Goal: Task Accomplishment & Management: Use online tool/utility

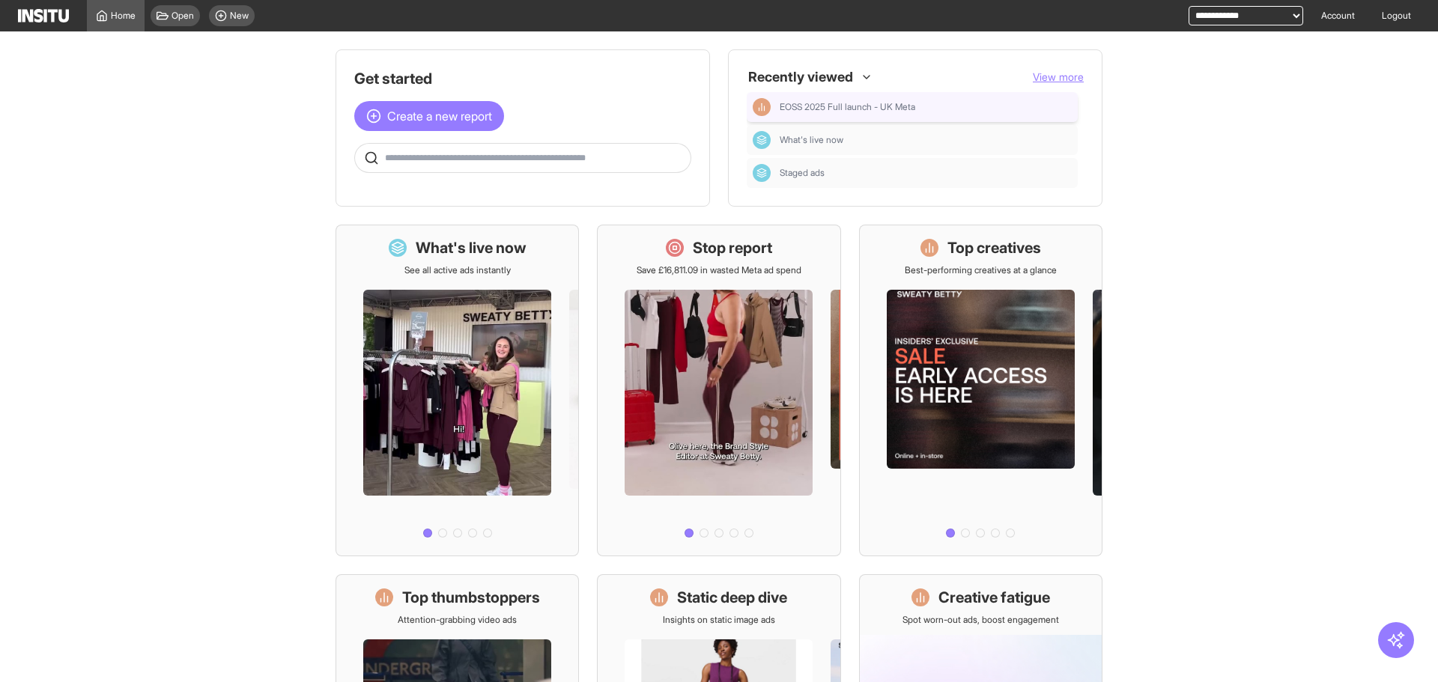
click at [849, 99] on div "EOSS 2025 Full launch - UK Meta" at bounding box center [912, 107] width 319 height 18
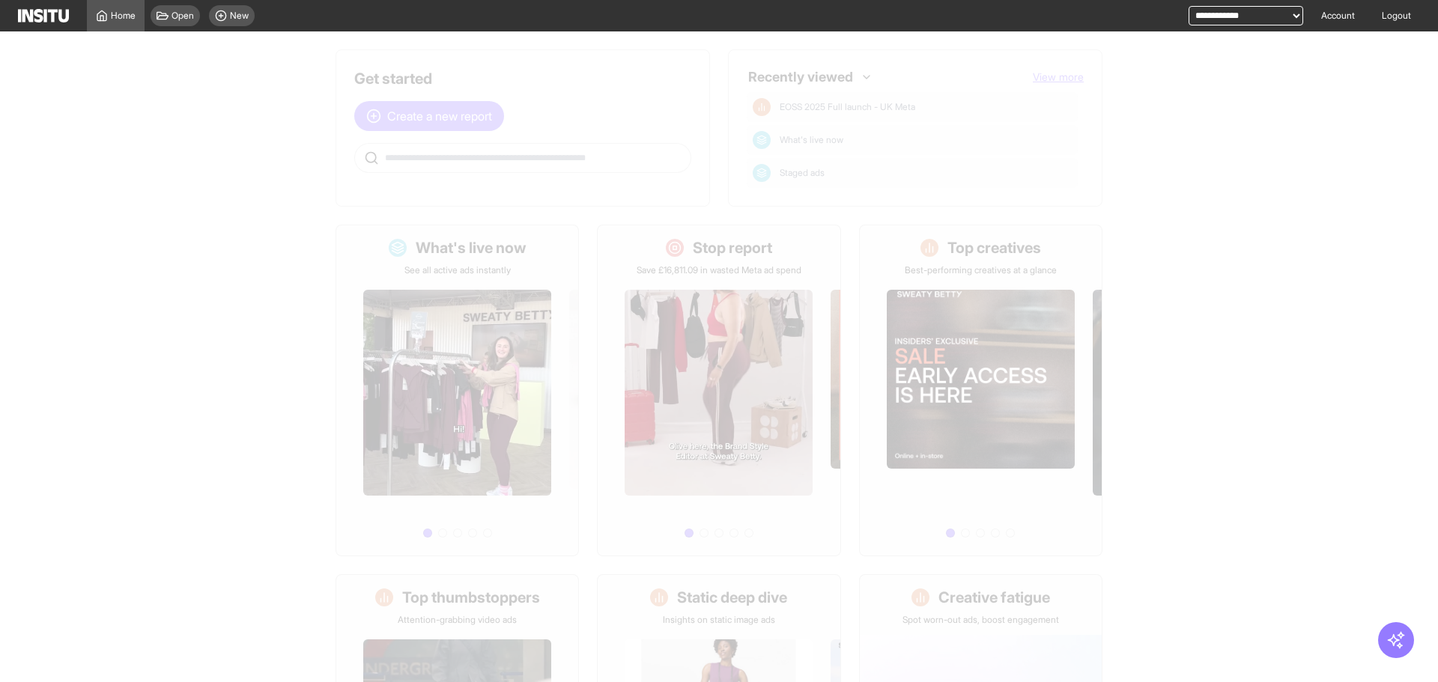
select select "**"
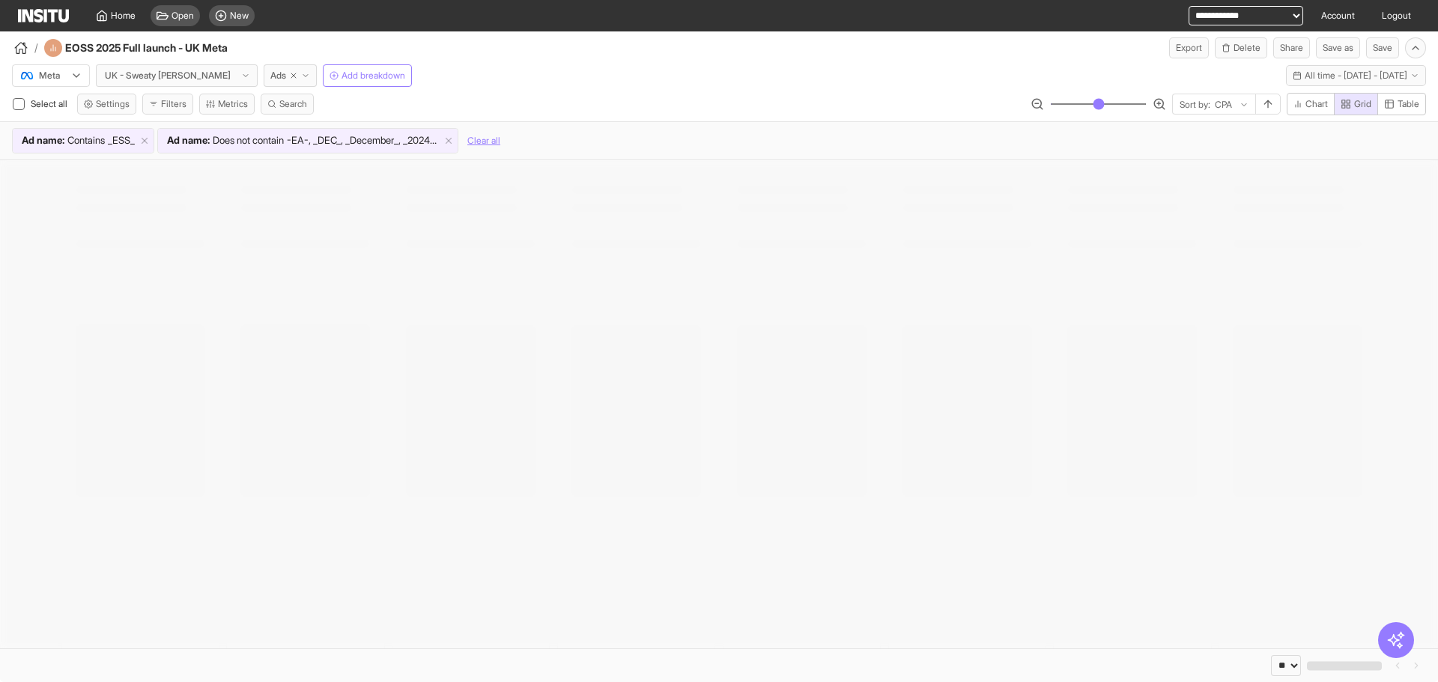
click at [851, 57] on div "/ EOSS 2025 Full launch - UK Meta Export Delete Share Save as Save" at bounding box center [719, 44] width 1438 height 27
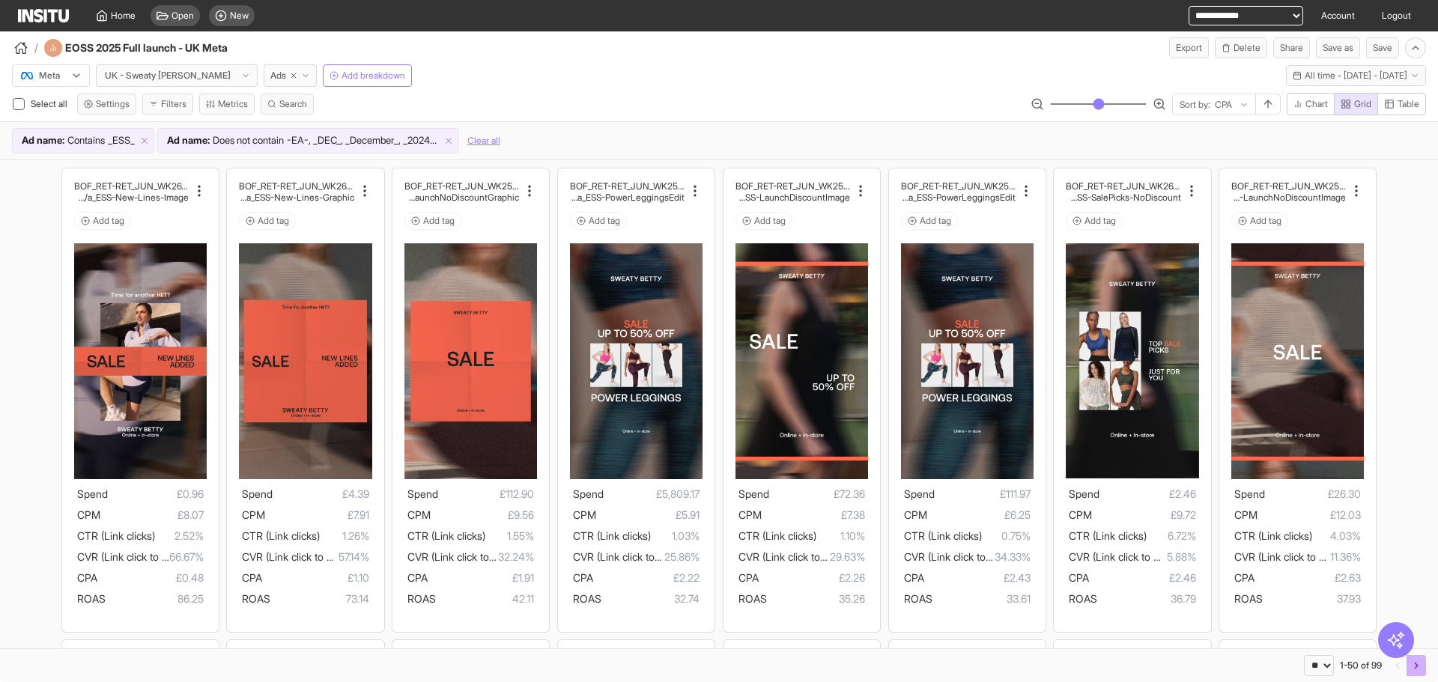
click at [1412, 664] on icon "button" at bounding box center [1416, 665] width 10 height 10
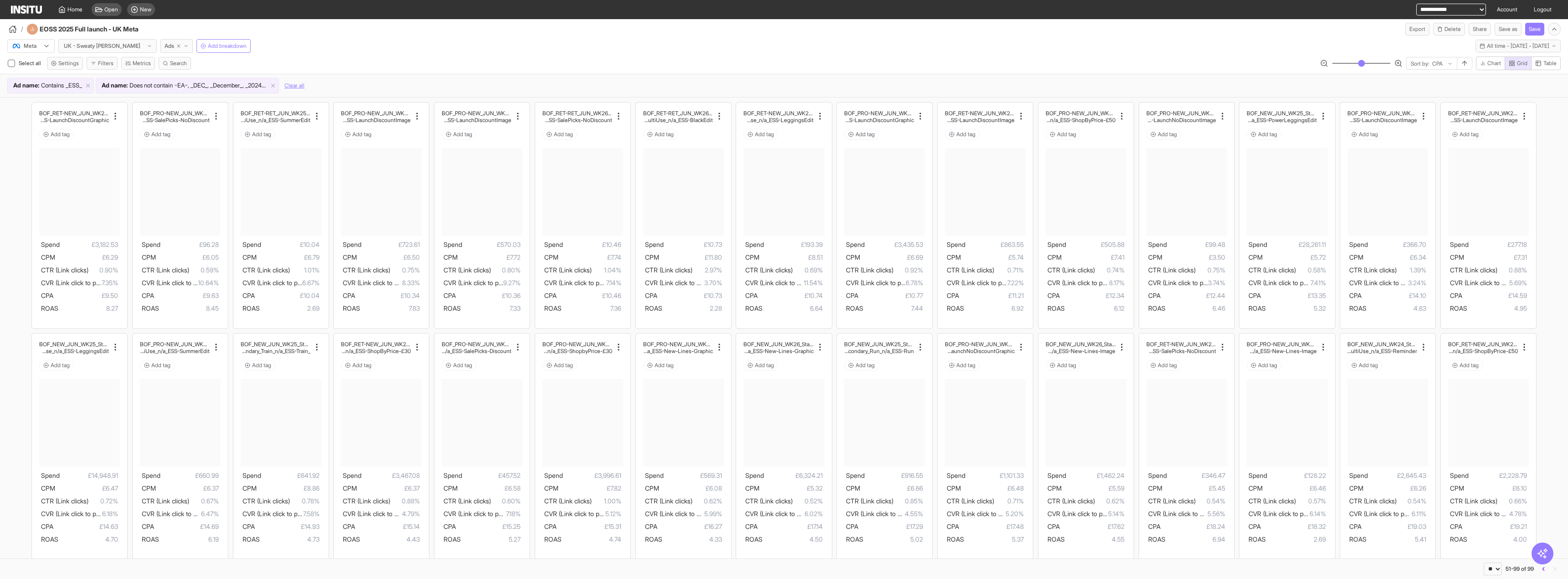
click at [729, 62] on div "Select all Settings Filters Metrics Search Sort by: CPA Chart Grid Table" at bounding box center [784, 65] width 1568 height 17
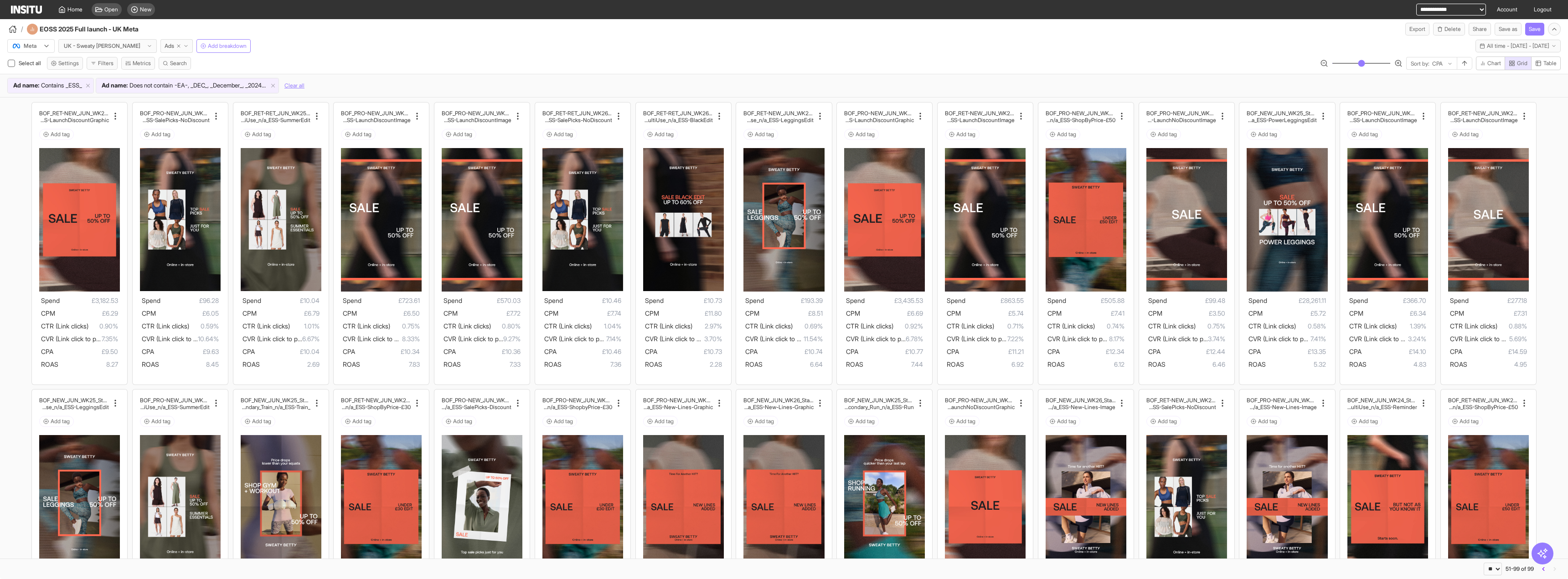
click at [536, 47] on div "Meta UK - Sweaty [PERSON_NAME] Ads Add breakdown All time - [DATE] - [DATE] [DA…" at bounding box center [784, 44] width 1568 height 17
click at [82, 4] on link "Home" at bounding box center [71, 9] width 35 height 19
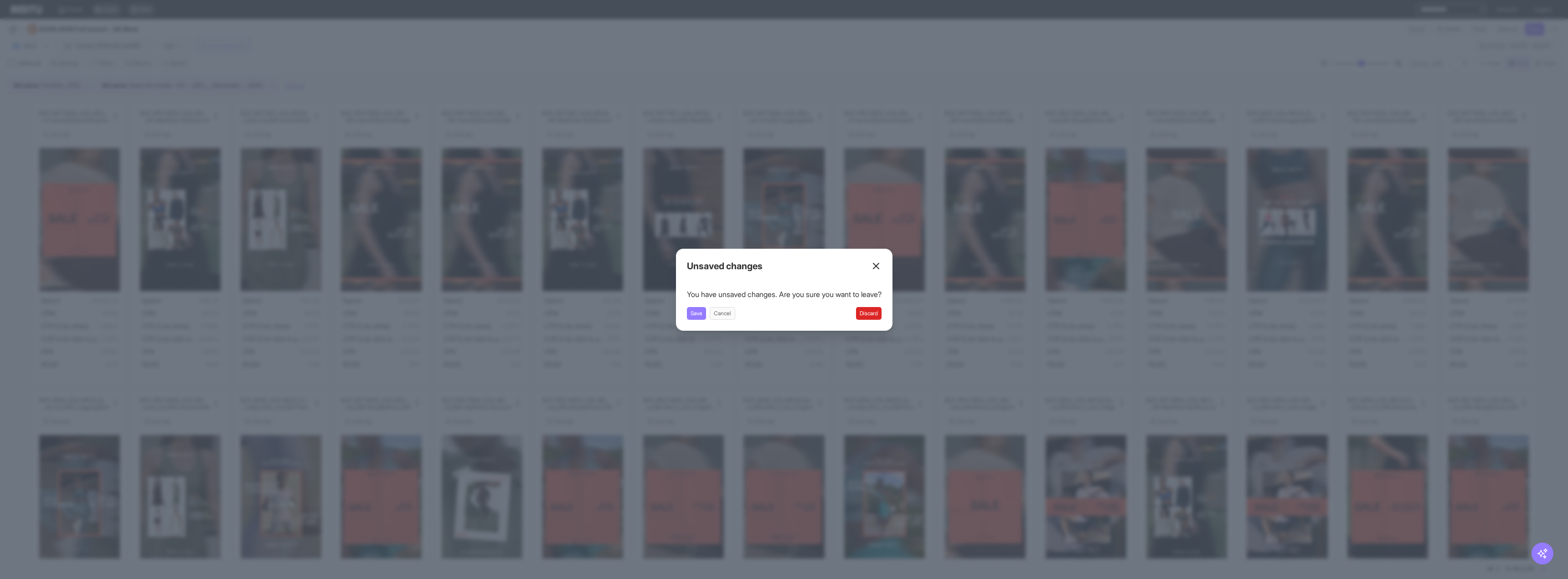
click at [875, 303] on div "You have unsaved changes. Are you sure you want to leave? Save Cancel Discard" at bounding box center [784, 304] width 195 height 31
click at [864, 309] on button "Discard" at bounding box center [869, 313] width 26 height 13
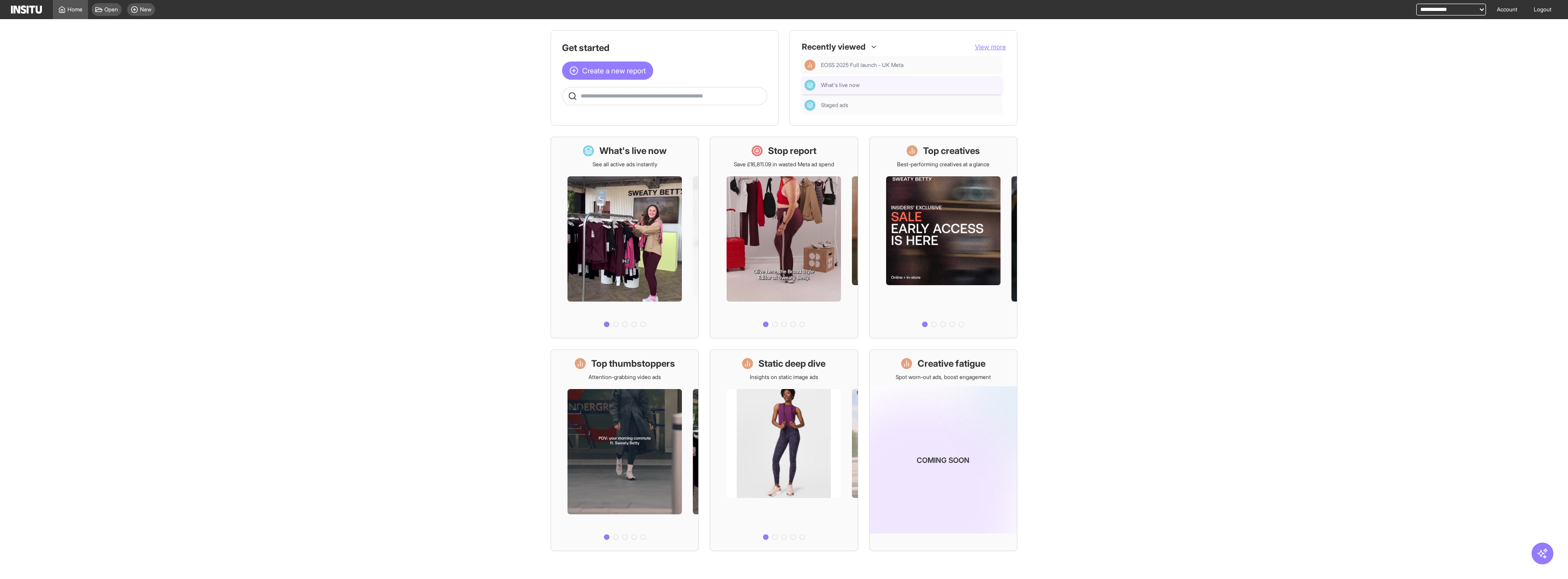
click at [875, 76] on div "What's live now" at bounding box center [901, 85] width 201 height 18
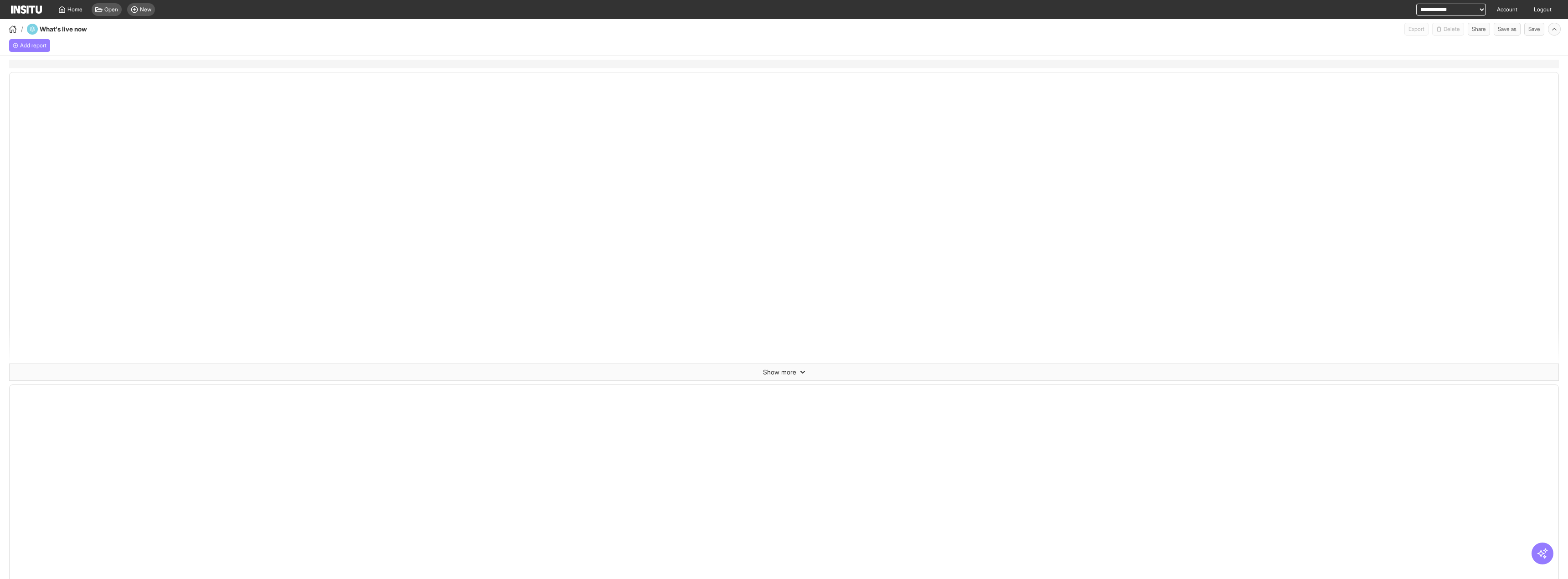
select select "**"
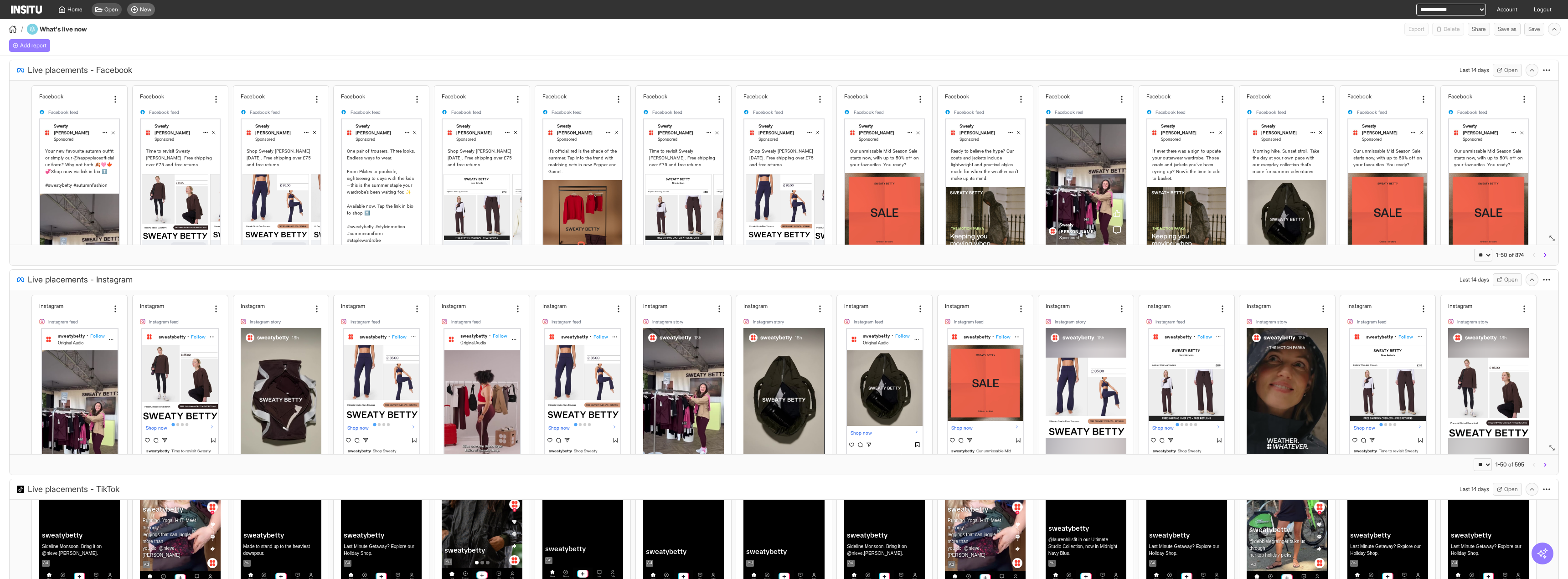
click at [152, 4] on div "New" at bounding box center [141, 9] width 28 height 13
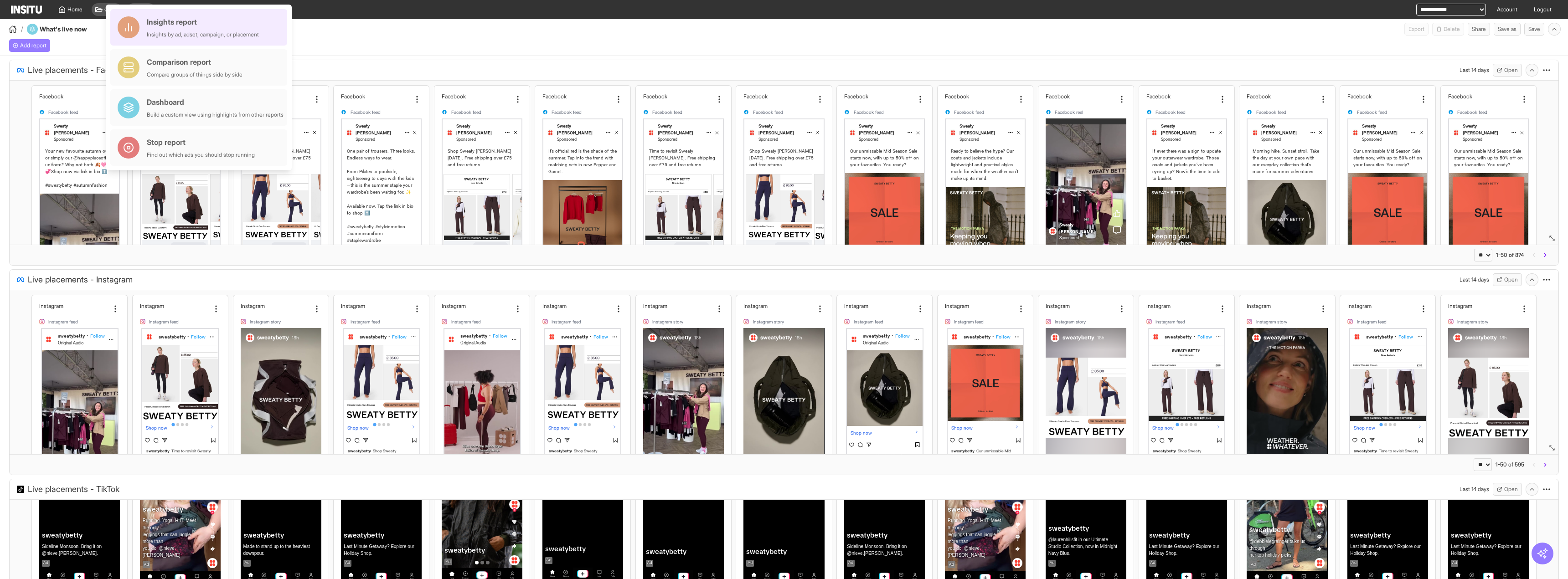
click at [183, 17] on div "Insights report" at bounding box center [203, 22] width 112 height 11
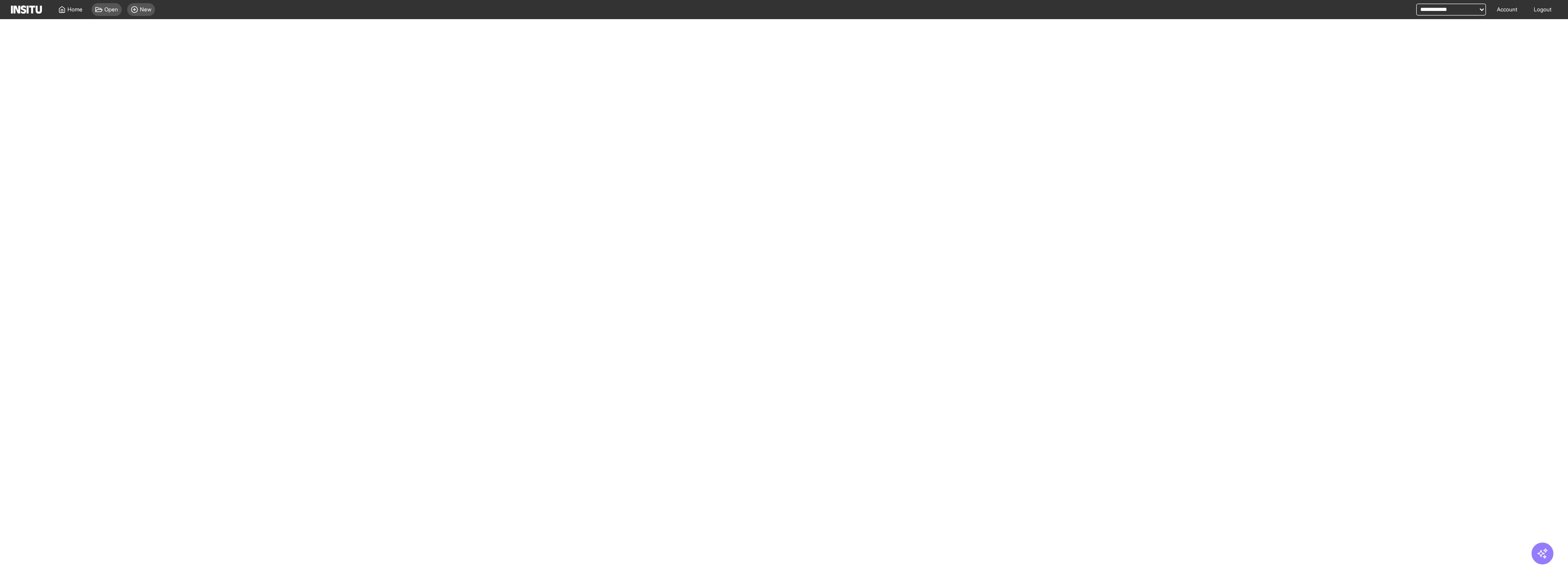
select select "**"
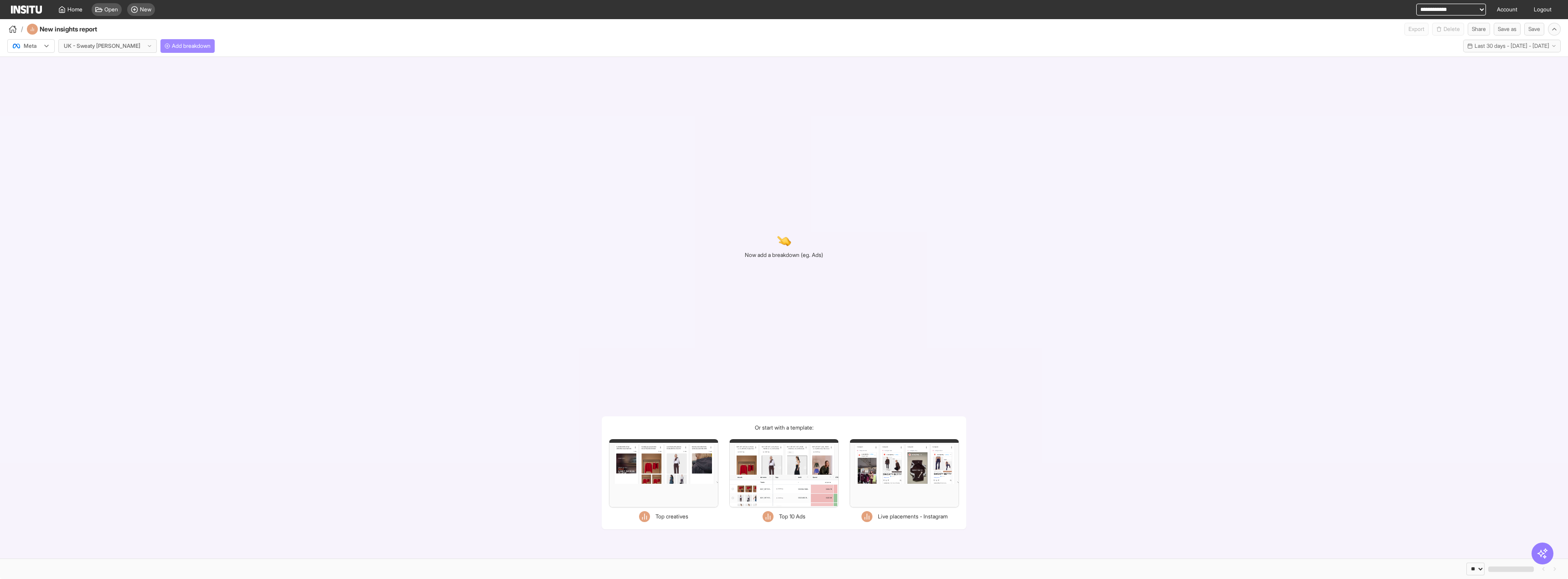
click at [186, 44] on span "Add breakdown" at bounding box center [191, 46] width 39 height 7
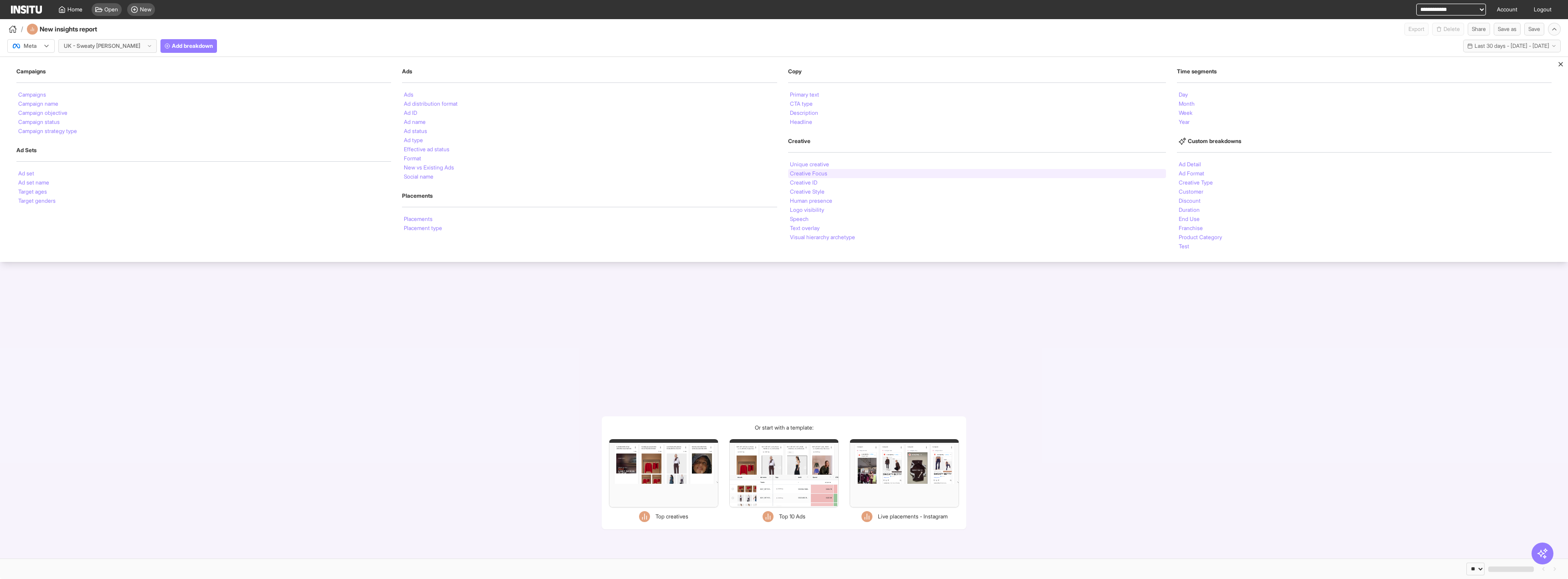
click at [875, 173] on div "Creative Focus" at bounding box center [977, 173] width 378 height 9
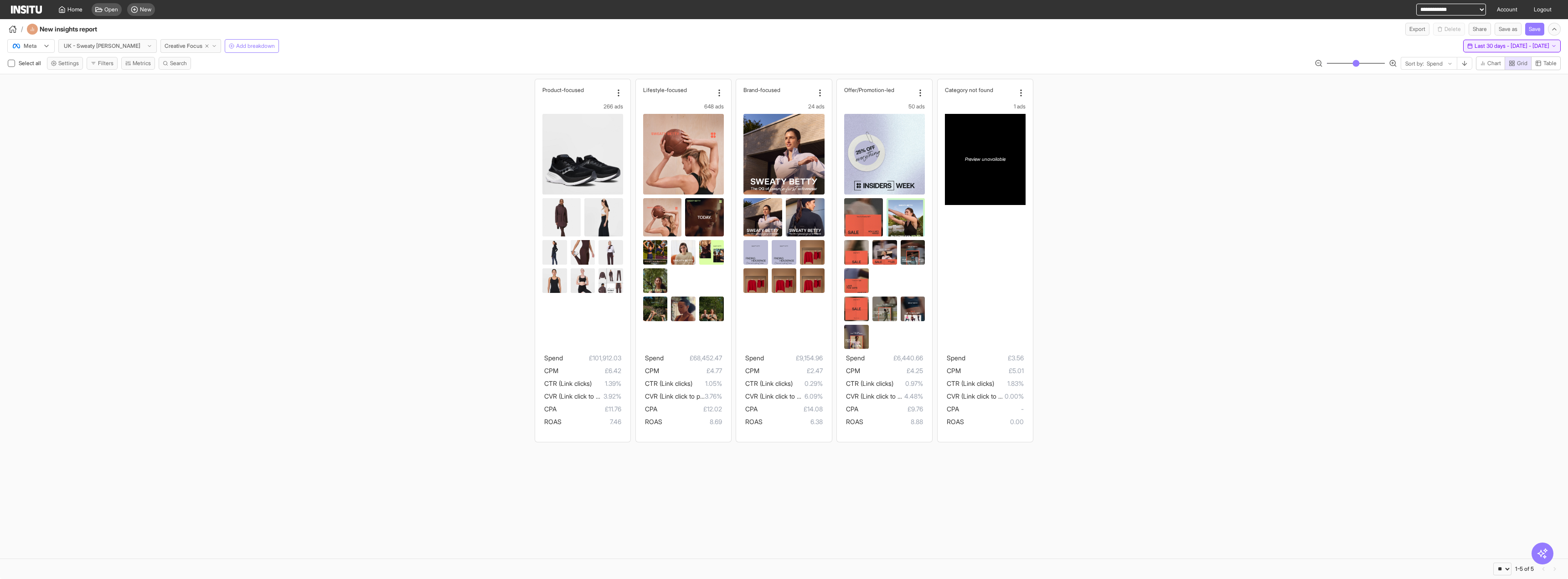
click at [875, 43] on span "Last 30 days - [DATE] - [DATE]" at bounding box center [1511, 46] width 75 height 7
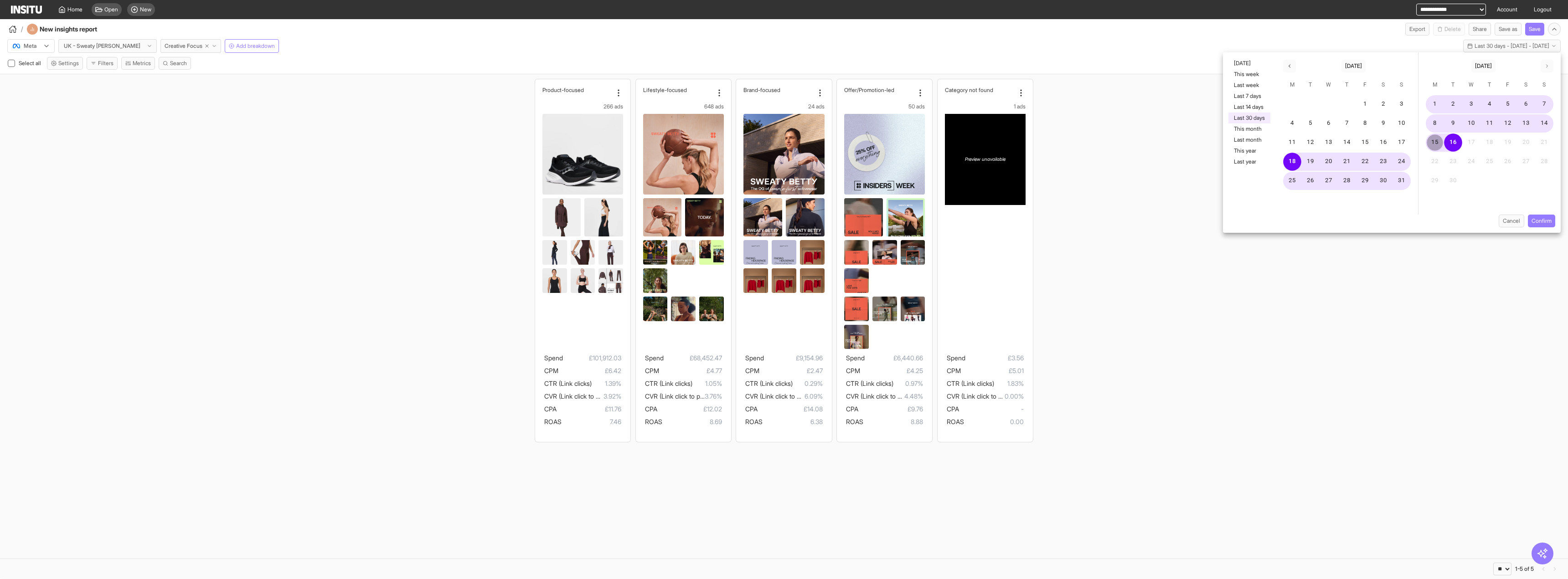
click at [875, 143] on button "15" at bounding box center [1435, 142] width 18 height 18
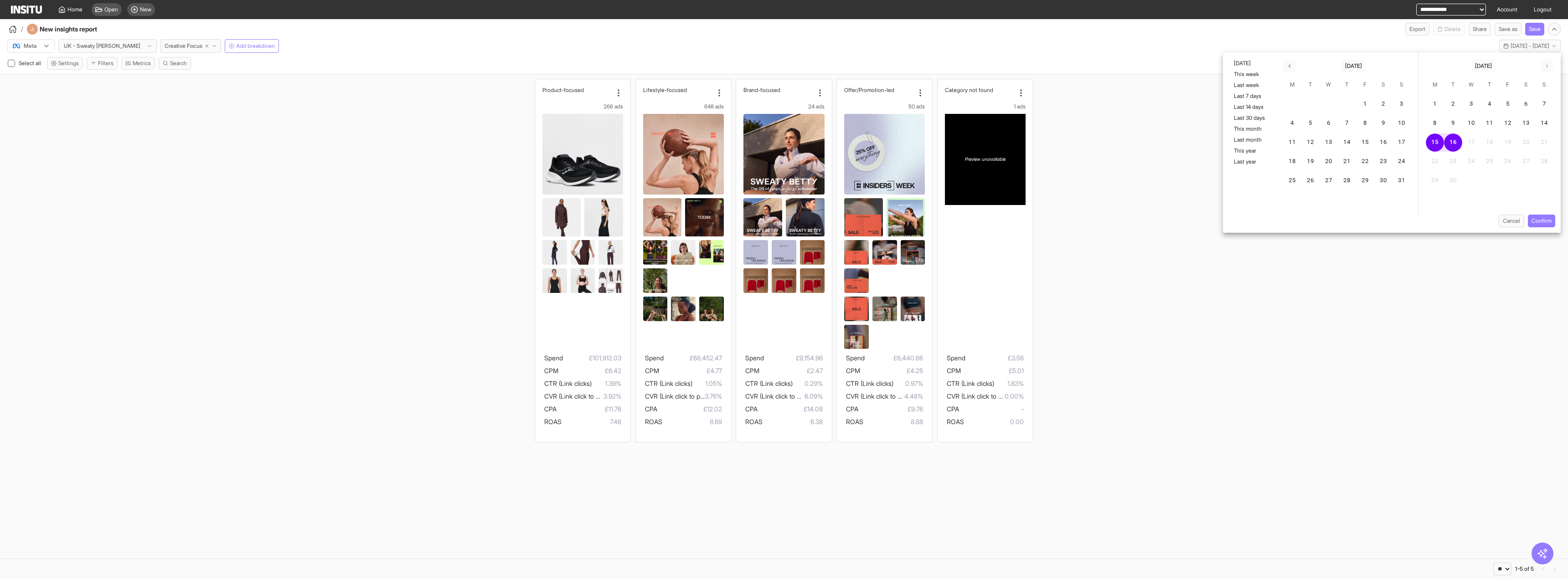
click at [875, 71] on div "[DATE]" at bounding box center [1483, 66] width 115 height 13
click at [875, 102] on button "1" at bounding box center [1435, 105] width 18 height 18
click at [875, 134] on button "15" at bounding box center [1435, 142] width 18 height 18
click at [875, 215] on button "Confirm" at bounding box center [1541, 221] width 27 height 13
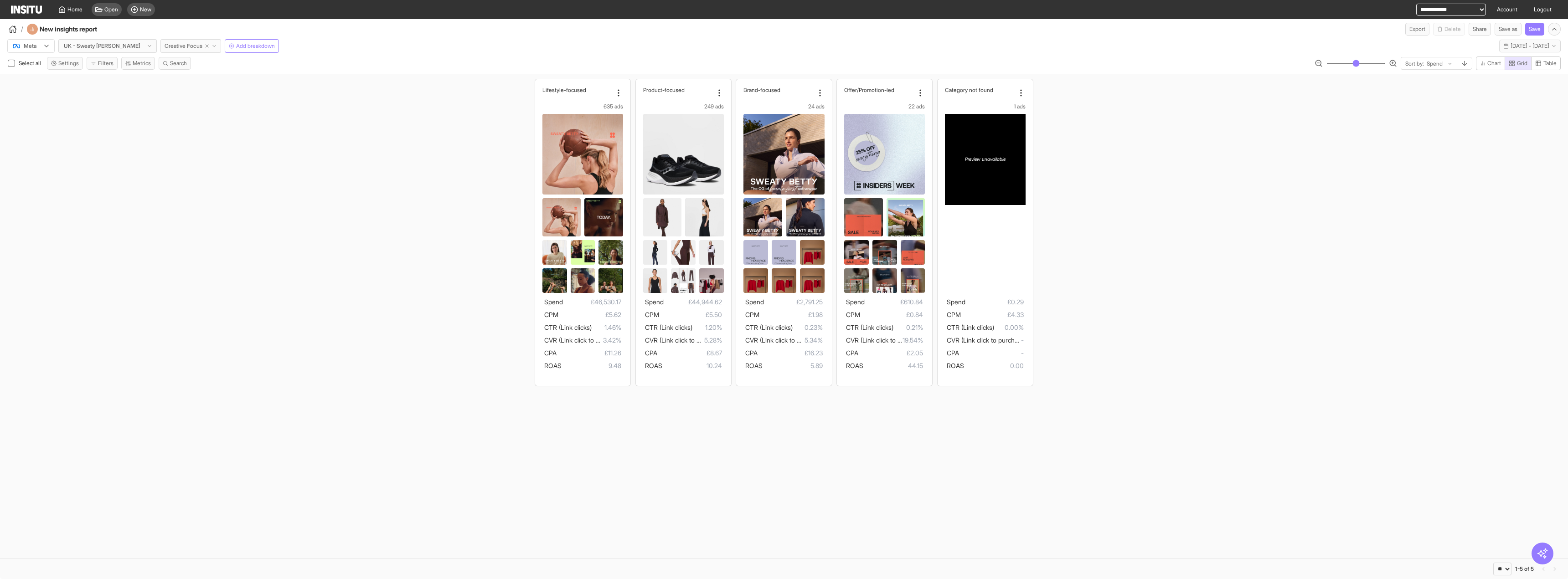
click at [194, 49] on button "Creative Focus" at bounding box center [191, 46] width 61 height 13
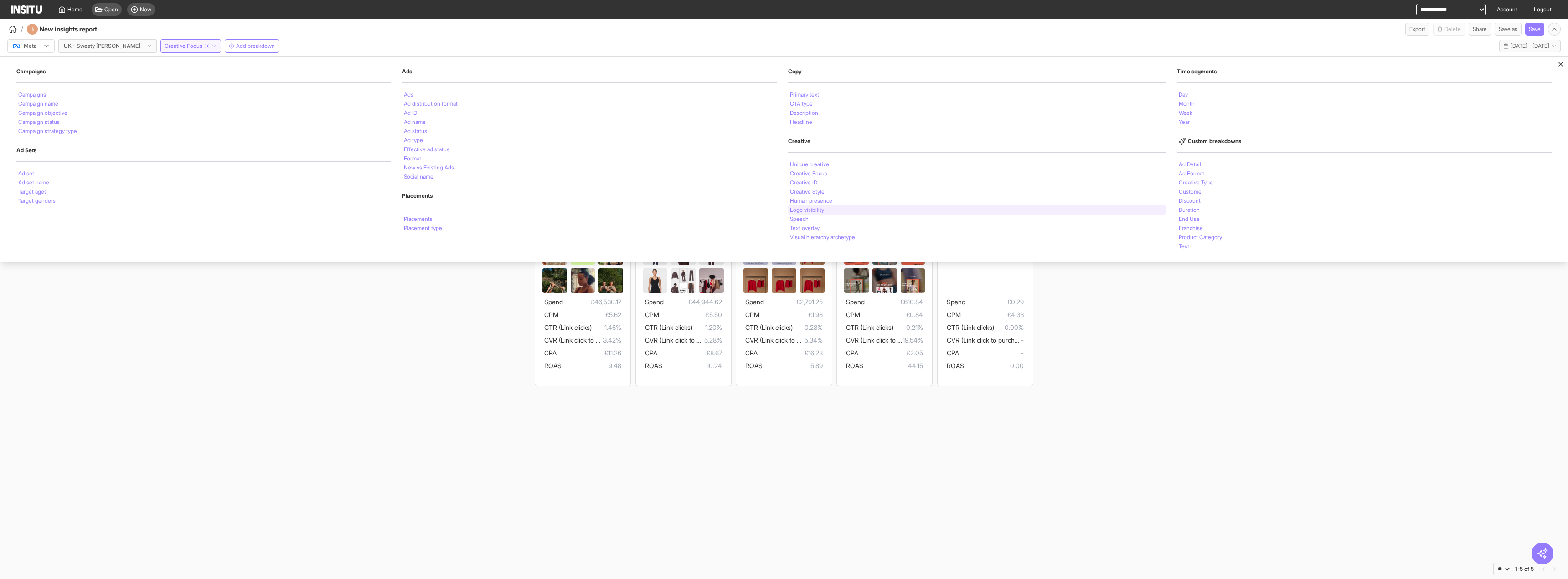
click at [875, 209] on div "Logo visibility" at bounding box center [977, 210] width 378 height 9
